Goal: Information Seeking & Learning: Learn about a topic

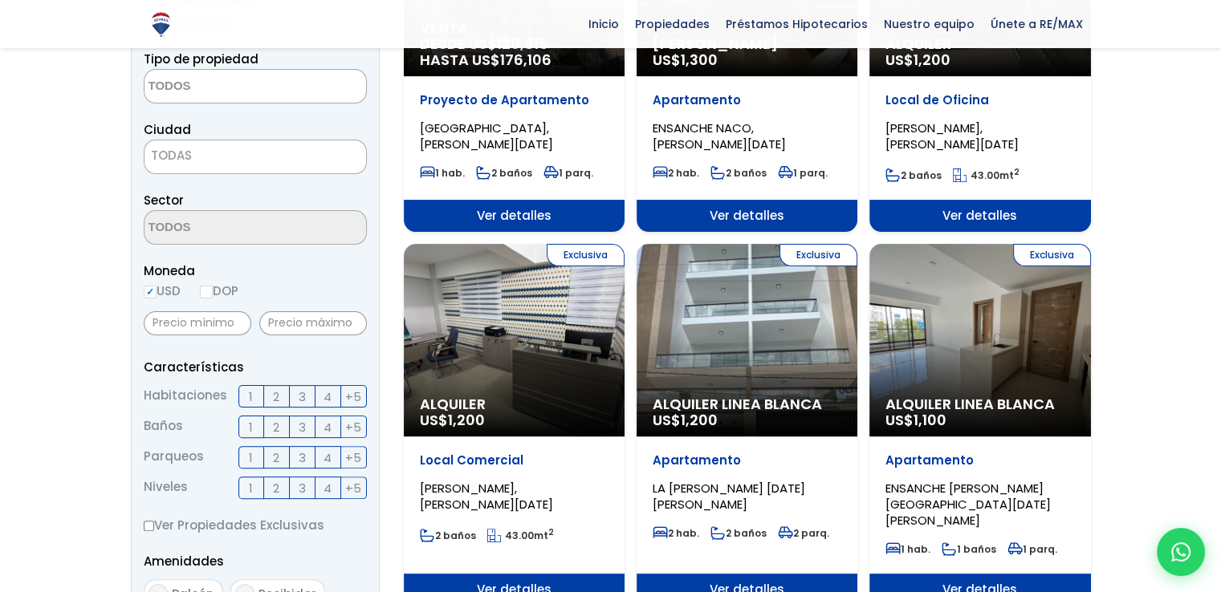
scroll to position [321, 0]
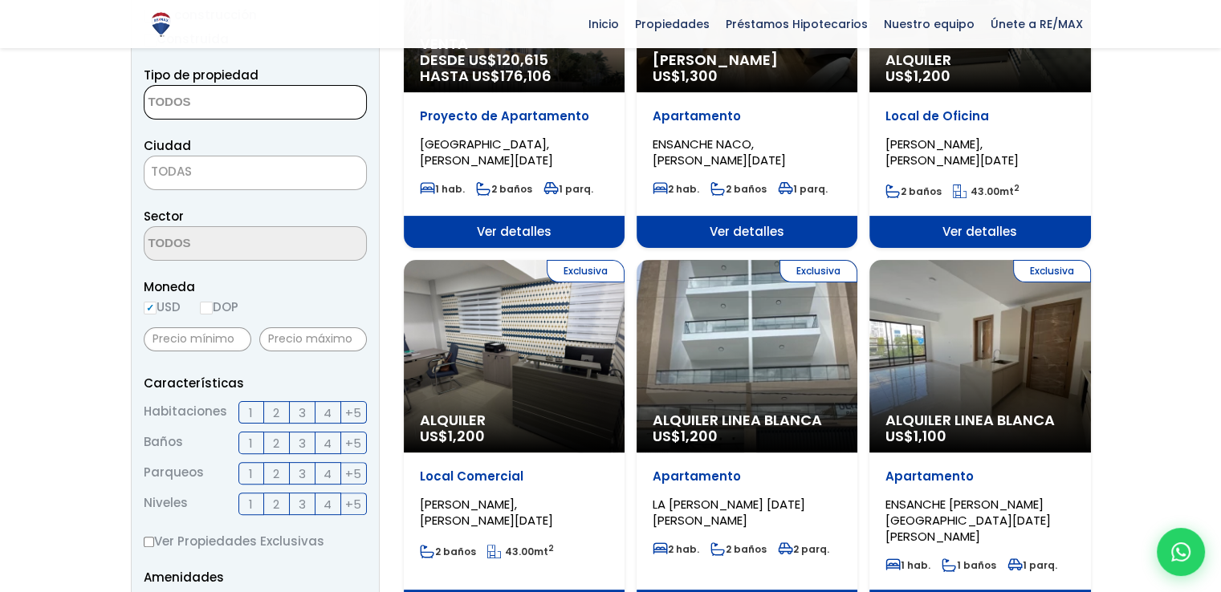
click at [211, 88] on textarea "Search" at bounding box center [222, 103] width 156 height 35
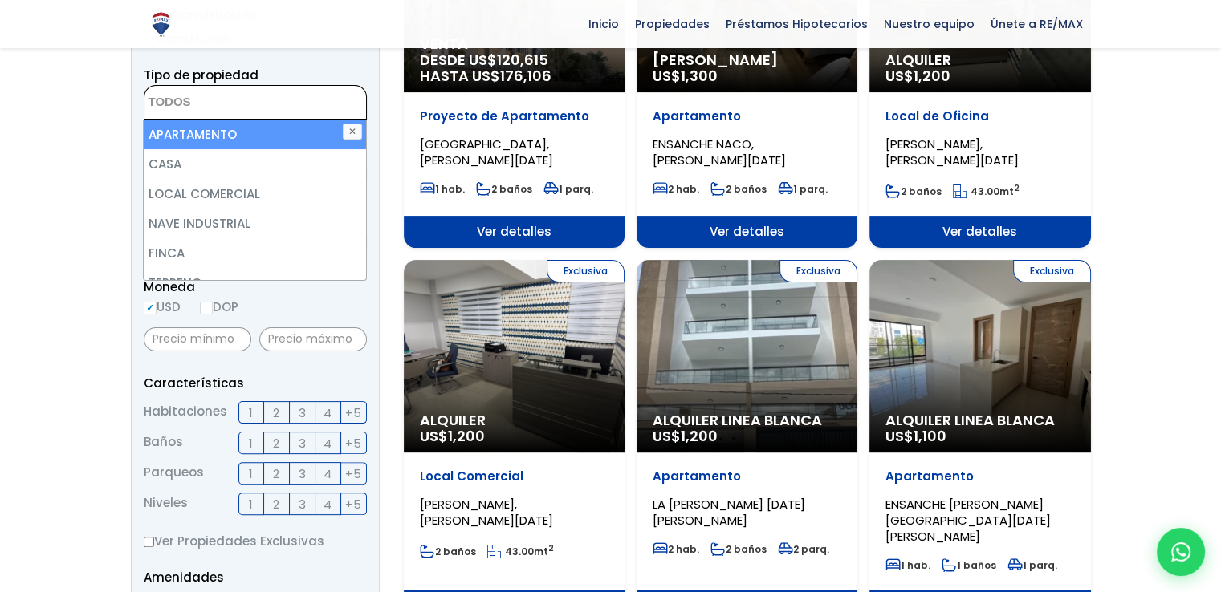
click at [214, 126] on li "APARTAMENTO" at bounding box center [255, 135] width 222 height 30
select select "apartment"
click at [259, 142] on li "APARTAMENTO" at bounding box center [255, 135] width 222 height 30
click at [263, 129] on li "APARTAMENTO" at bounding box center [255, 135] width 222 height 30
select select "apartment"
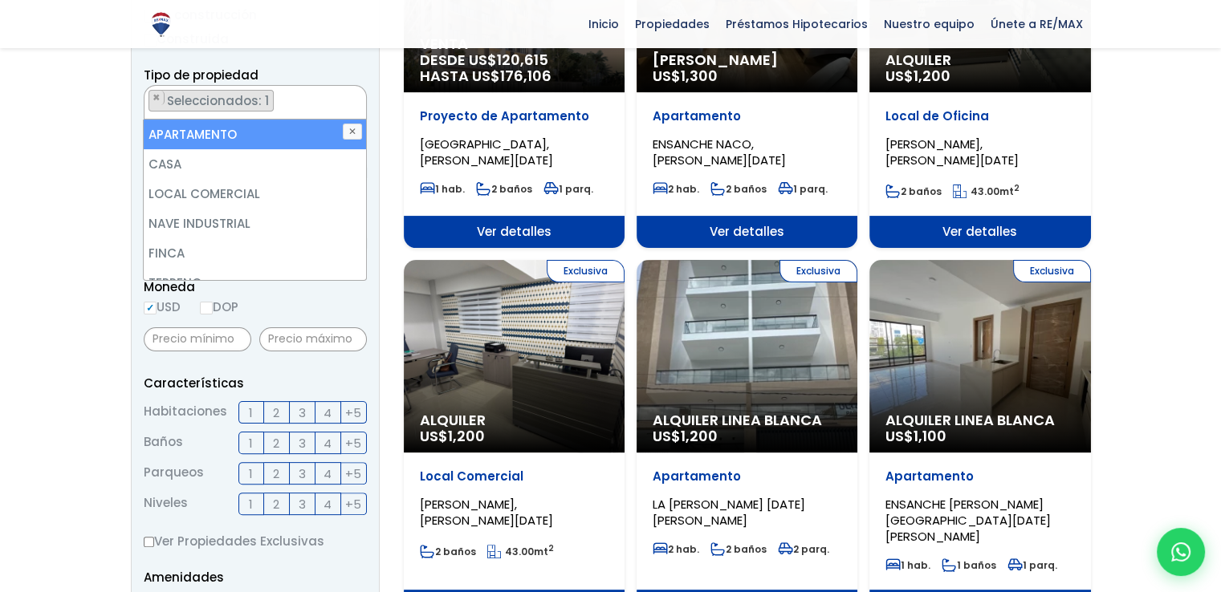
click at [311, 62] on form "Comprar Alquilar En construcción Construida Tipo de propiedad APARTAMENTO CASA …" at bounding box center [255, 460] width 223 height 1031
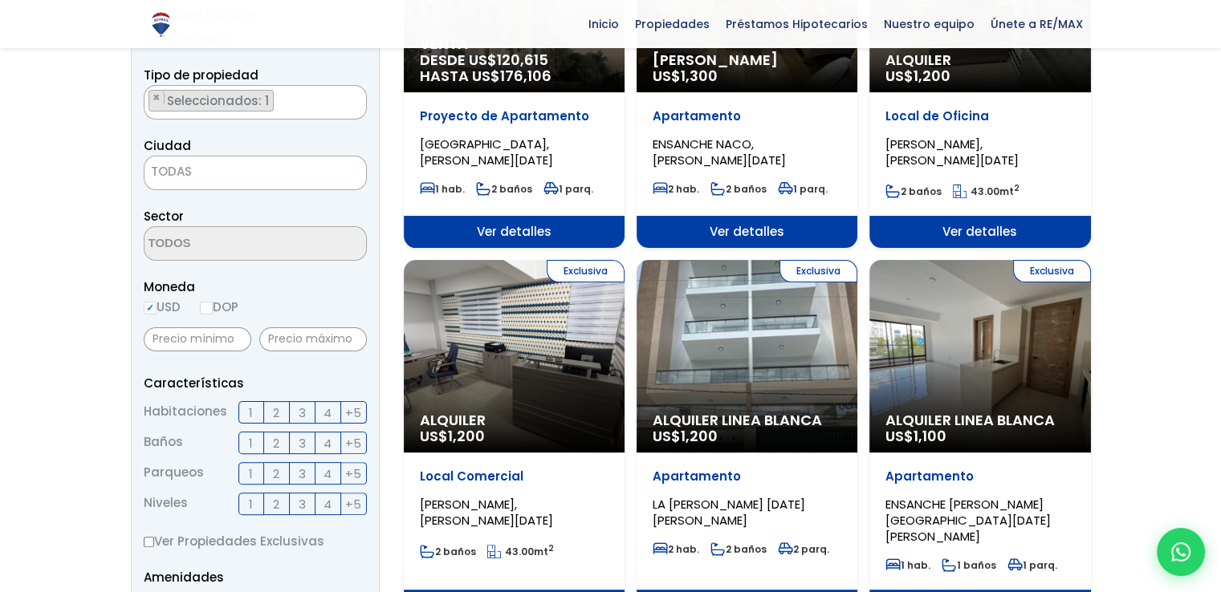
scroll to position [319, 0]
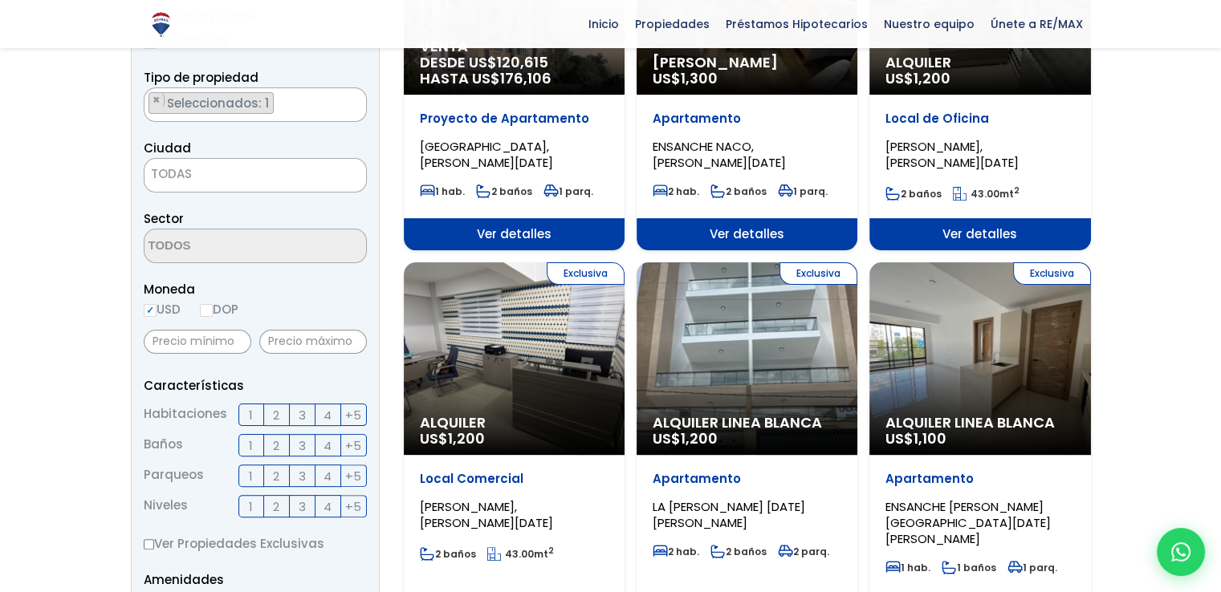
click at [250, 173] on span "TODAS" at bounding box center [255, 174] width 222 height 22
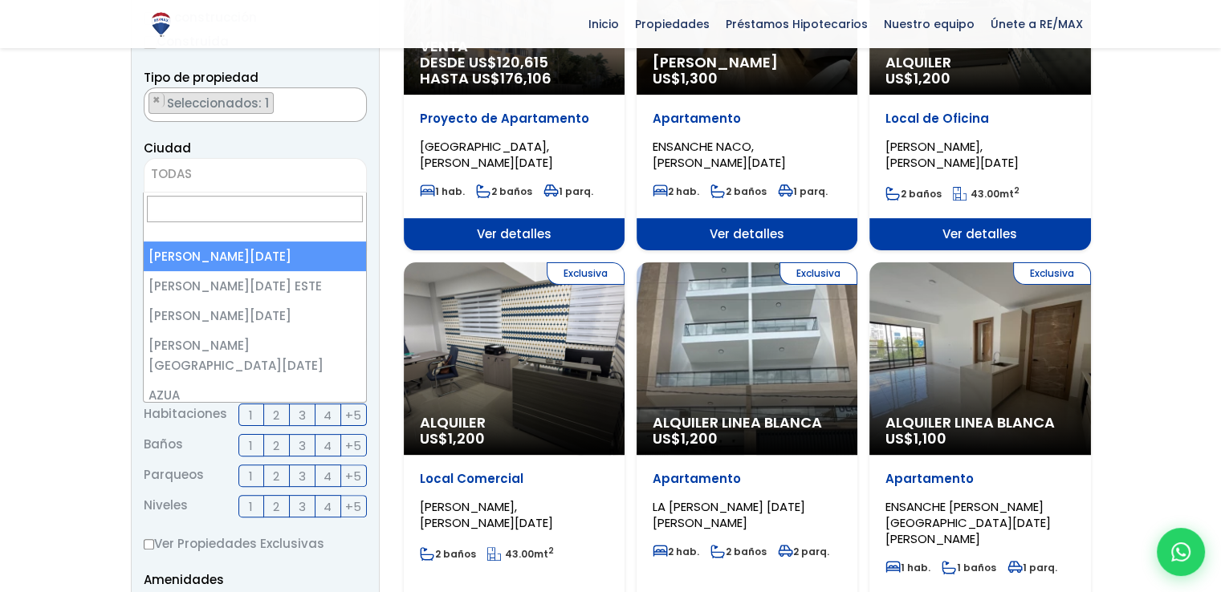
select select "1"
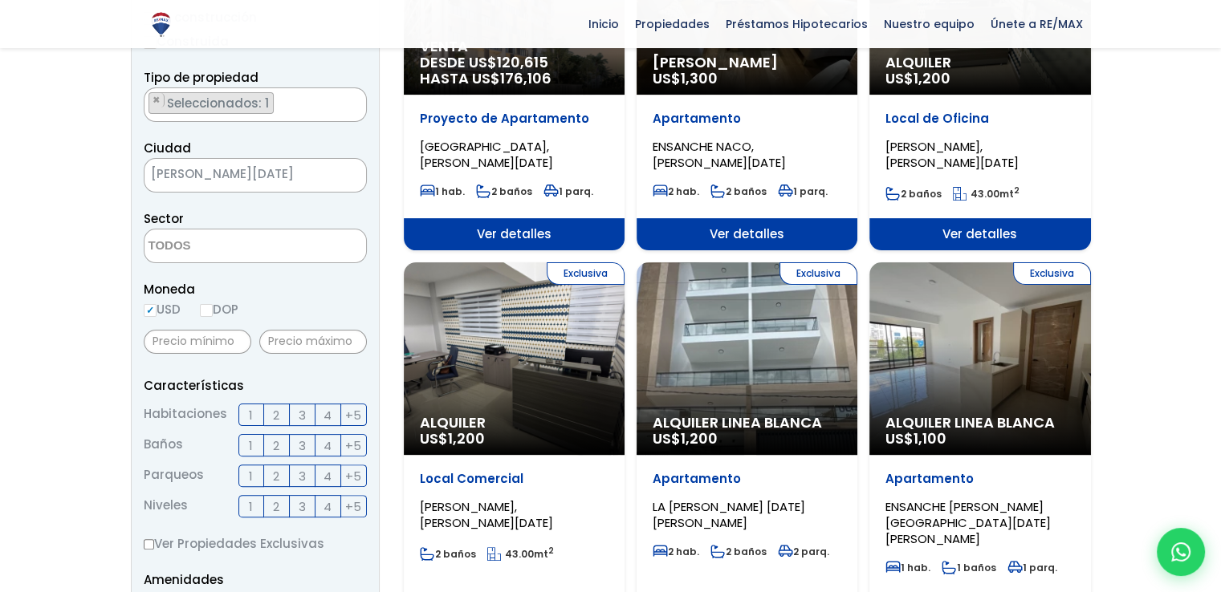
click at [336, 242] on span at bounding box center [255, 246] width 223 height 35
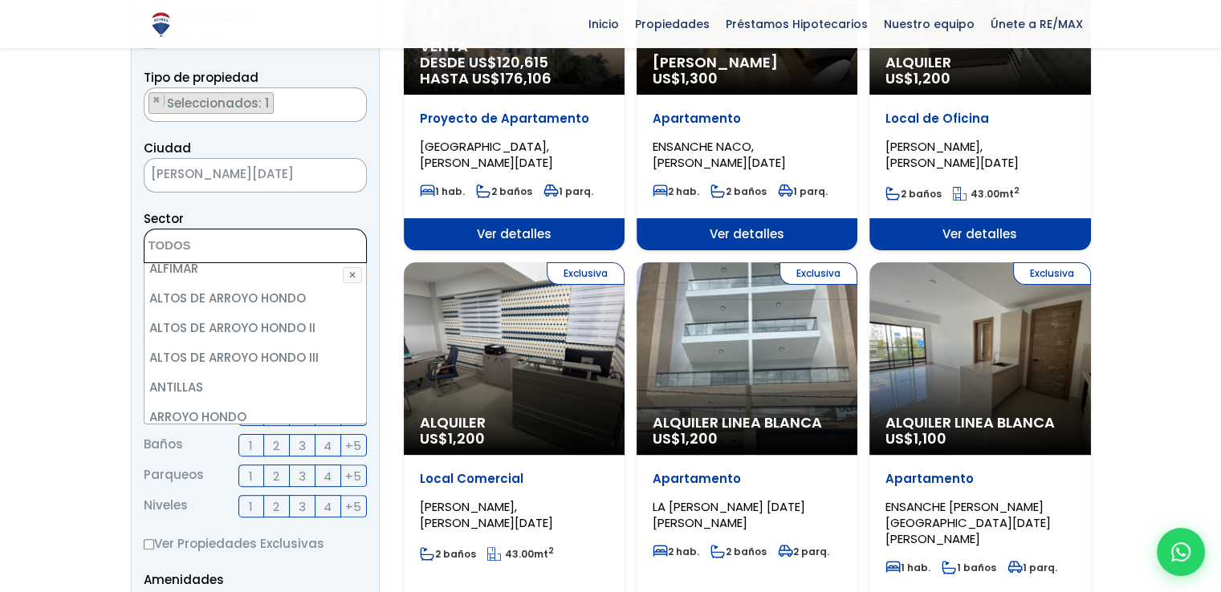
scroll to position [161, 0]
click at [290, 210] on div "Sector [DATE][PERSON_NAME] [PERSON_NAME] [DATE] DE [GEOGRAPHIC_DATA] [GEOGRAPHI…" at bounding box center [255, 236] width 223 height 55
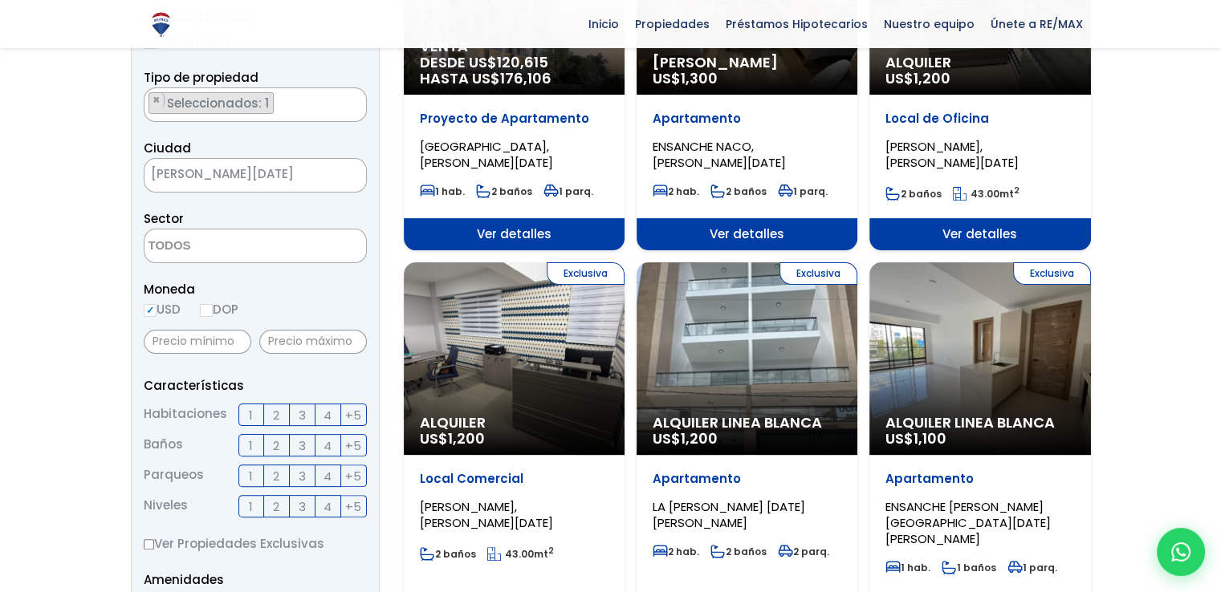
click at [210, 312] on input "DOP" at bounding box center [206, 310] width 13 height 13
radio input "true"
click at [211, 340] on input "text" at bounding box center [198, 342] width 108 height 24
type input "4,000,000"
click at [301, 340] on input "text" at bounding box center [313, 342] width 108 height 24
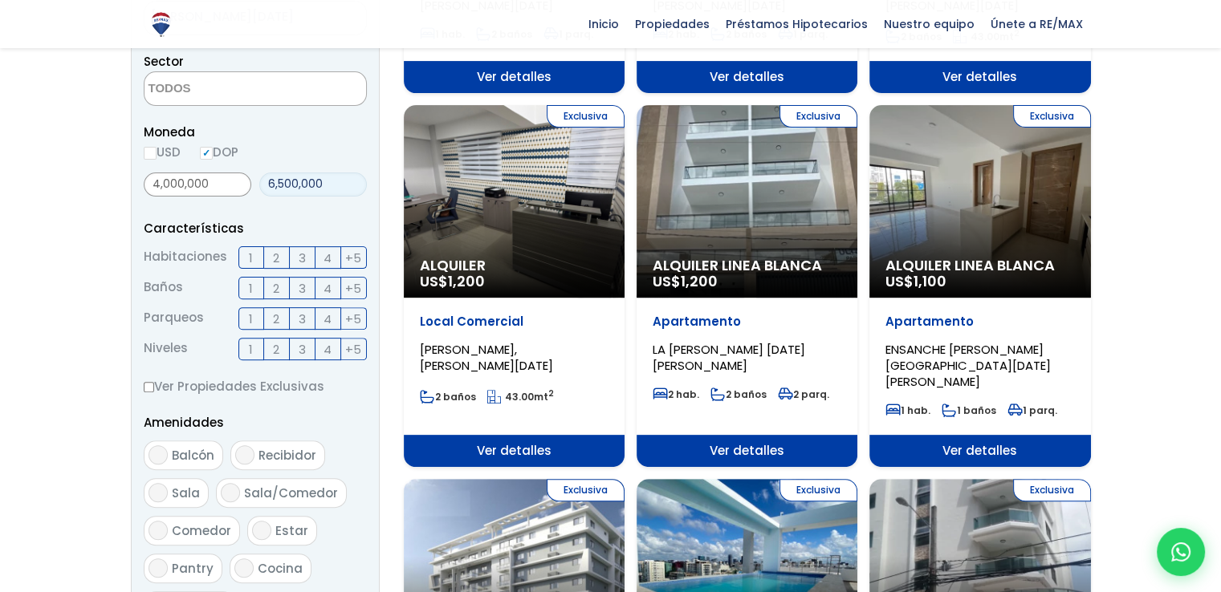
scroll to position [479, 0]
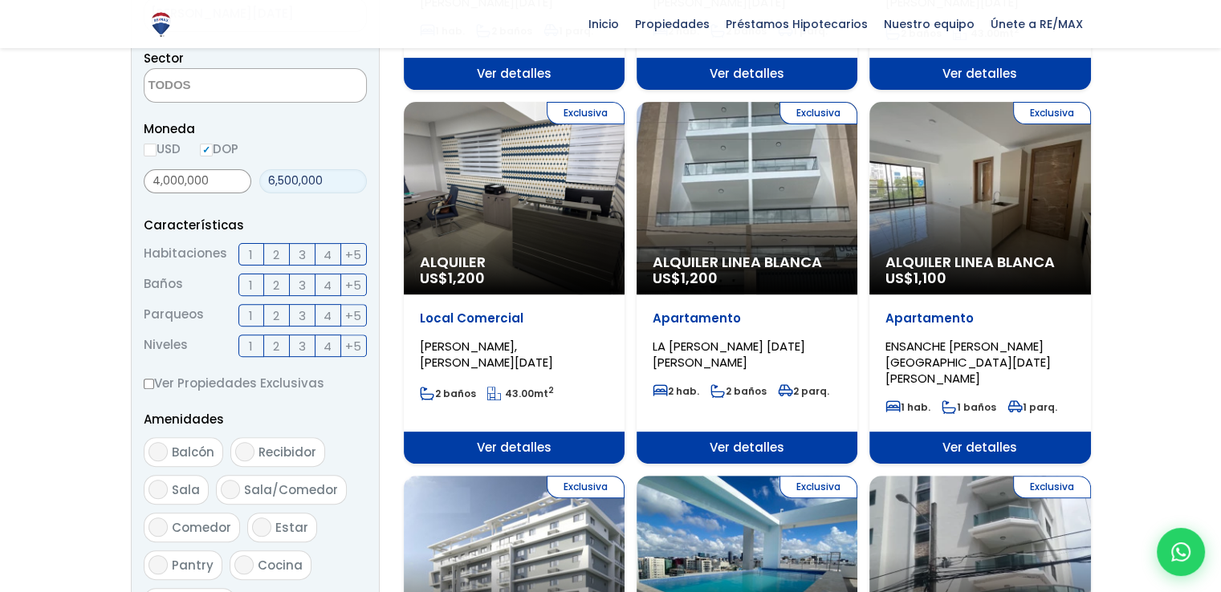
type input "6,500,000"
click at [273, 254] on span "2" at bounding box center [276, 255] width 6 height 20
click at [0, 0] on input "2" at bounding box center [0, 0] width 0 height 0
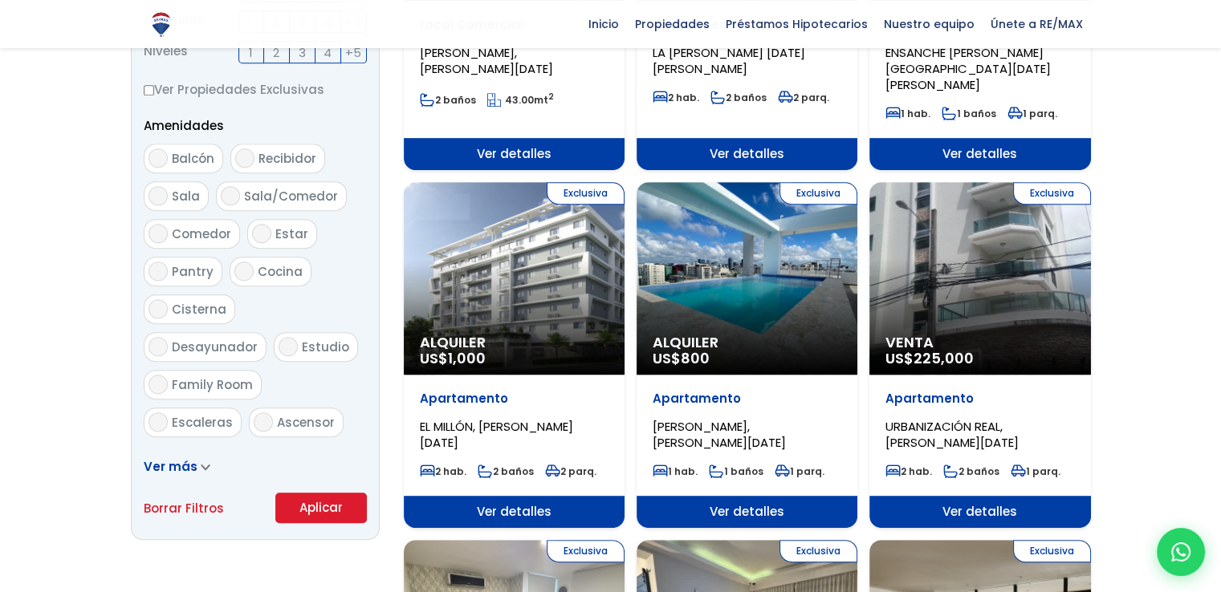
scroll to position [800, 0]
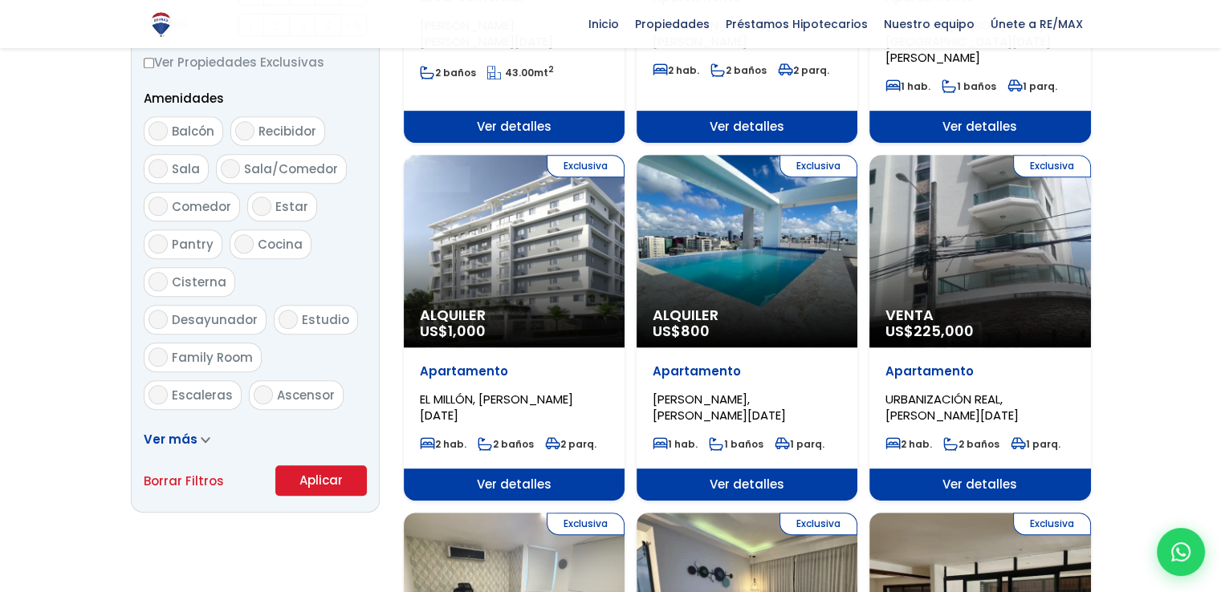
click at [323, 481] on button "Aplicar" at bounding box center [321, 481] width 92 height 31
